Goal: Task Accomplishment & Management: Manage account settings

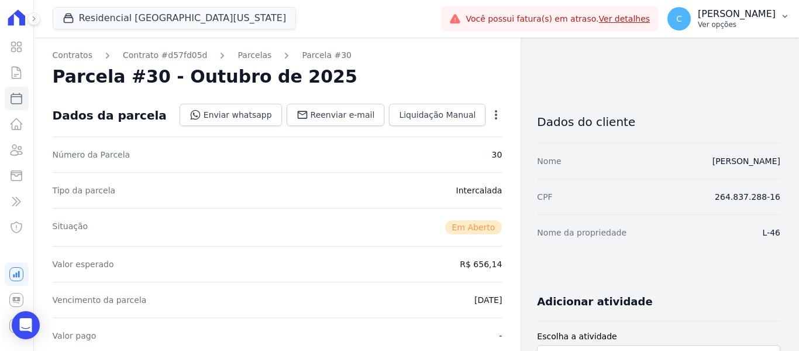
drag, startPoint x: 0, startPoint y: 0, endPoint x: 722, endPoint y: 22, distance: 722.0
click at [722, 22] on p "Ver opções" at bounding box center [737, 24] width 78 height 9
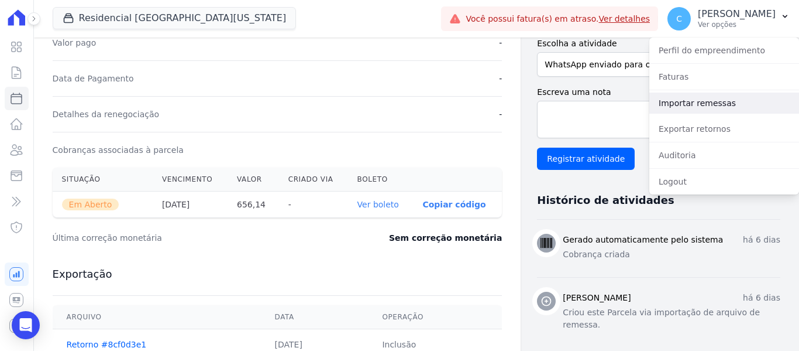
click at [708, 101] on link "Importar remessas" at bounding box center [725, 102] width 150 height 21
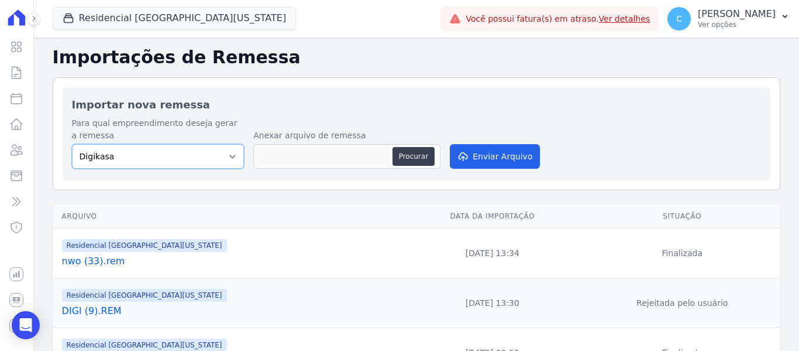
drag, startPoint x: 239, startPoint y: 146, endPoint x: 227, endPoint y: 155, distance: 14.6
click at [239, 146] on select "Digikasa Ecovip Empreendimento Ghara [GEOGRAPHIC_DATA] Residencial [GEOGRAPHIC_…" at bounding box center [158, 156] width 173 height 25
select select "04af427f-6444-4688-8b2f-f48222b59c9f"
click at [72, 144] on select "Digikasa Ecovip Empreendimento Ghara [GEOGRAPHIC_DATA] Residencial [GEOGRAPHIC_…" at bounding box center [158, 156] width 173 height 25
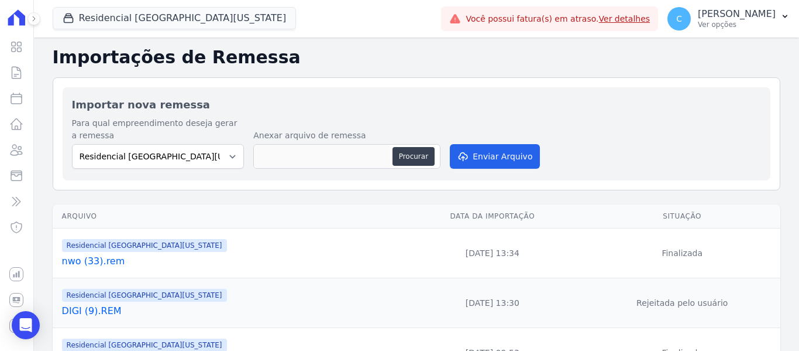
click at [399, 170] on div "Anexar arquivo de remessa Procurar" at bounding box center [346, 150] width 187 height 42
click at [403, 165] on button "Procurar" at bounding box center [414, 156] width 42 height 19
type input "nwo (34).rem"
click at [469, 159] on button "Enviar Arquivo" at bounding box center [495, 156] width 90 height 25
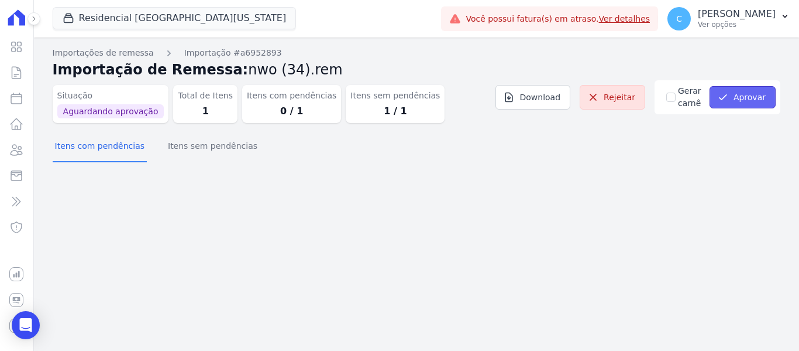
click at [745, 105] on button "Aprovar" at bounding box center [743, 97] width 66 height 22
